Goal: Task Accomplishment & Management: Use online tool/utility

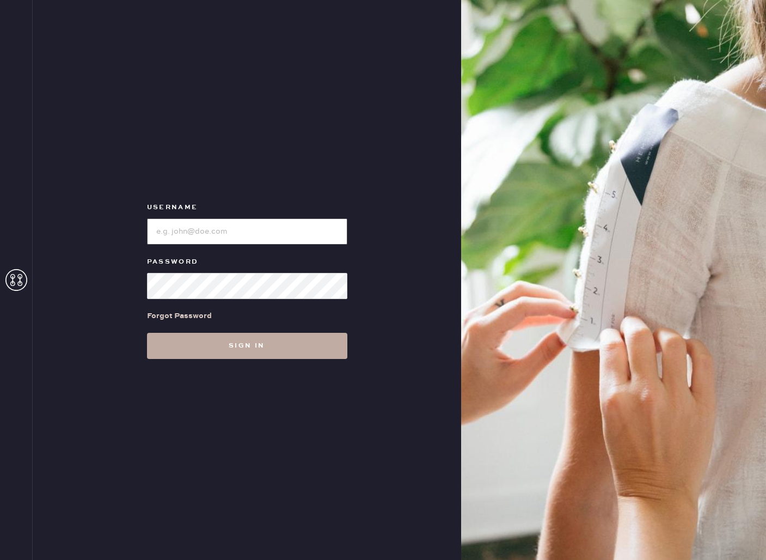
type input "reformationbethesdarow"
click at [201, 345] on button "Sign in" at bounding box center [247, 346] width 200 height 26
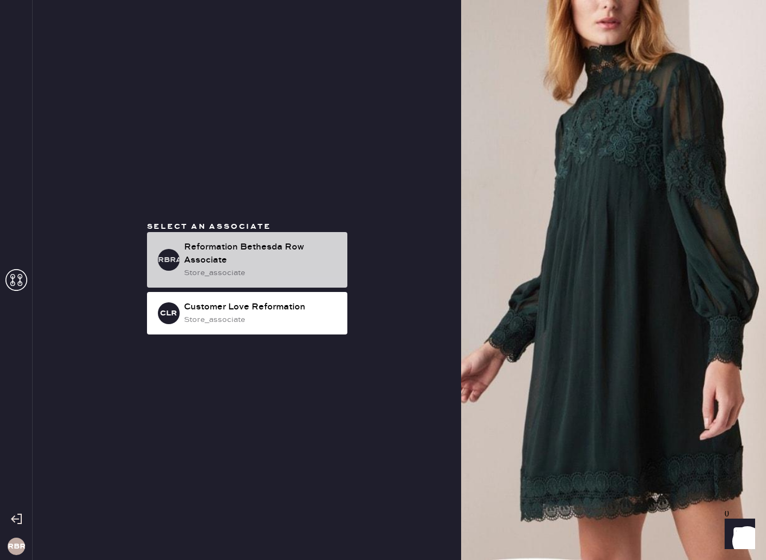
click at [237, 240] on div "RBRA Reformation Bethesda Row Associate store_associate" at bounding box center [247, 260] width 200 height 56
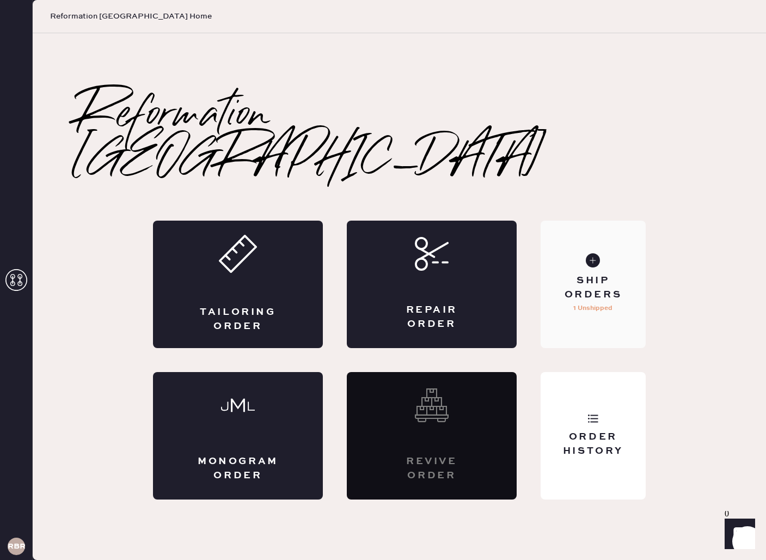
click at [607, 274] on div "Ship Orders" at bounding box center [594, 287] width 88 height 27
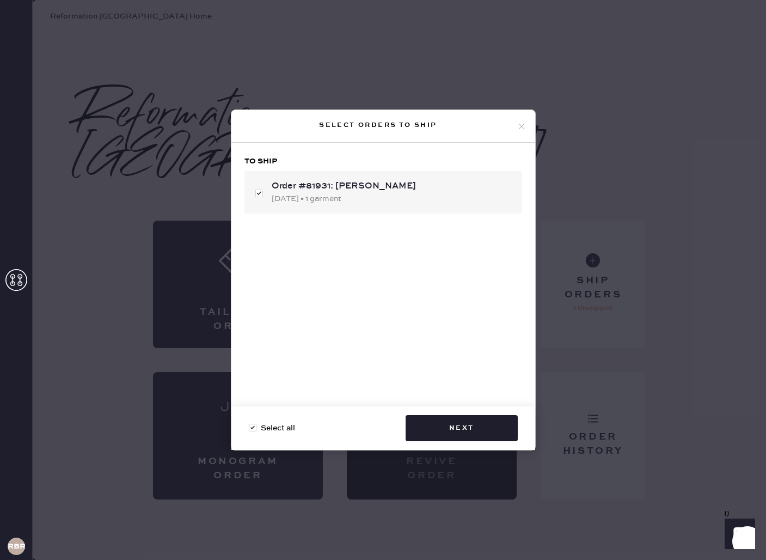
click at [325, 187] on div "Order #81931: [PERSON_NAME]" at bounding box center [393, 186] width 242 height 13
checkbox input "false"
click at [402, 212] on div "Order #81931: [PERSON_NAME] [DATE] • 1 garment" at bounding box center [384, 192] width 278 height 42
checkbox input "true"
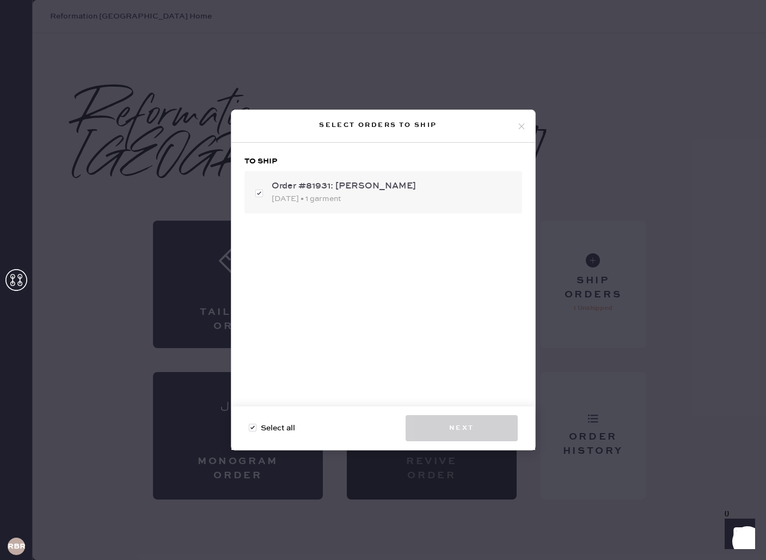
checkbox input "true"
click at [468, 433] on button "Next" at bounding box center [462, 428] width 112 height 26
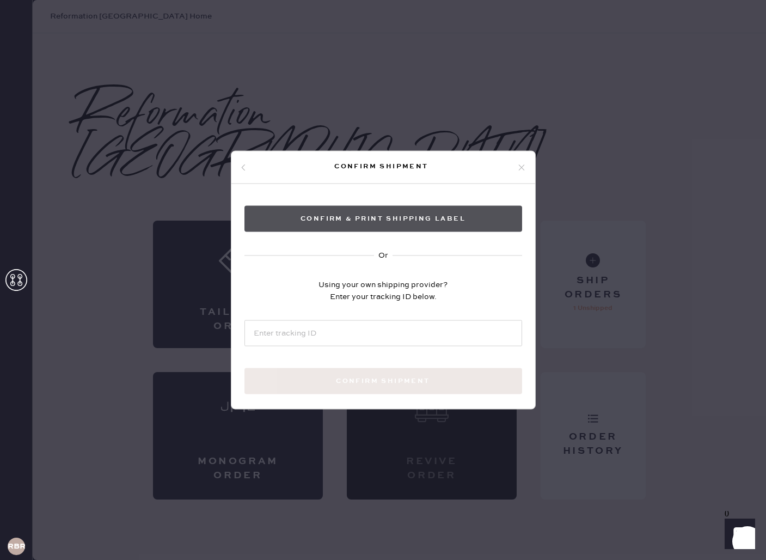
click at [425, 221] on button "Confirm & Print shipping label" at bounding box center [384, 219] width 278 height 26
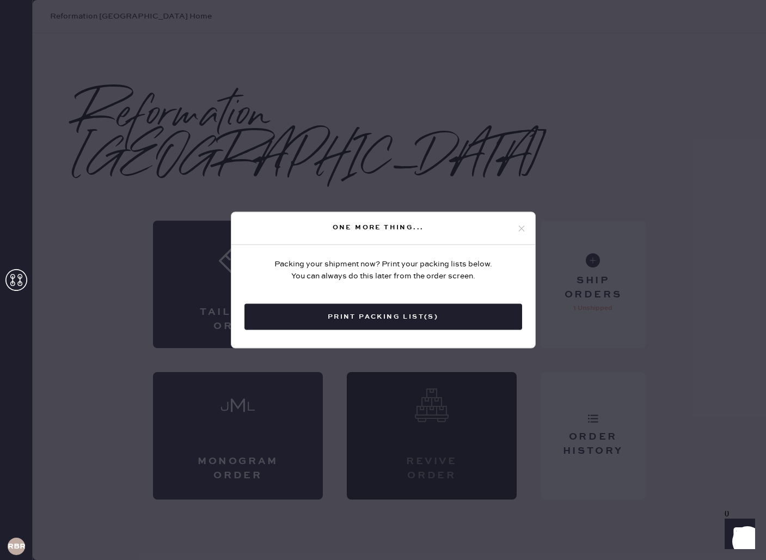
click at [346, 329] on button "Print Packing List(s)" at bounding box center [384, 317] width 278 height 26
